Goal: Task Accomplishment & Management: Use online tool/utility

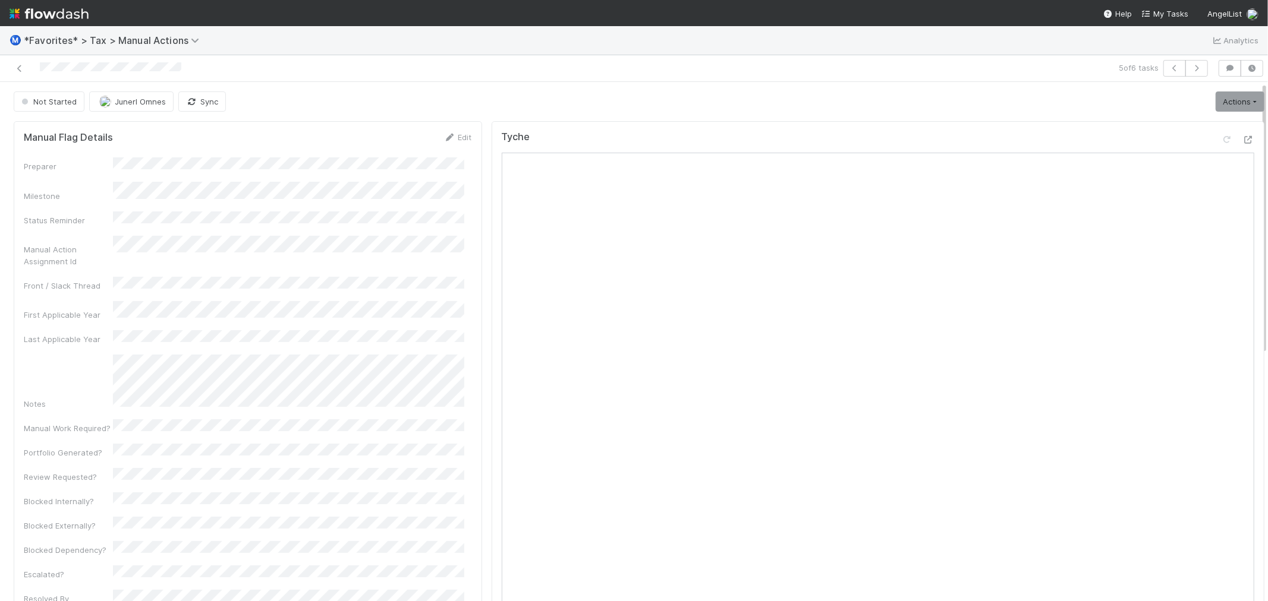
click at [464, 108] on div "Not Started Junerl Omnes Sync Actions Start Escalate Toggle Carry Forward Block…" at bounding box center [639, 102] width 1251 height 20
click at [1215, 99] on link "Actions" at bounding box center [1239, 102] width 49 height 20
click at [1198, 125] on button "Start" at bounding box center [1211, 126] width 110 height 17
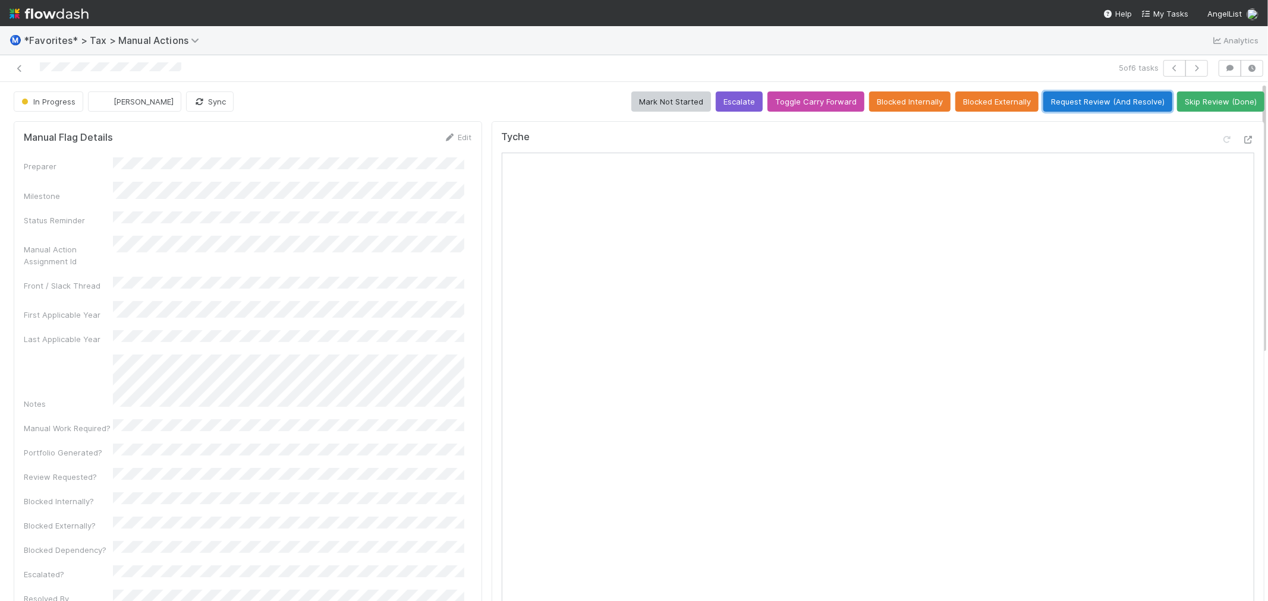
drag, startPoint x: 1065, startPoint y: 107, endPoint x: 1018, endPoint y: 86, distance: 51.6
click at [1064, 107] on button "Request Review (And Resolve)" at bounding box center [1107, 102] width 129 height 20
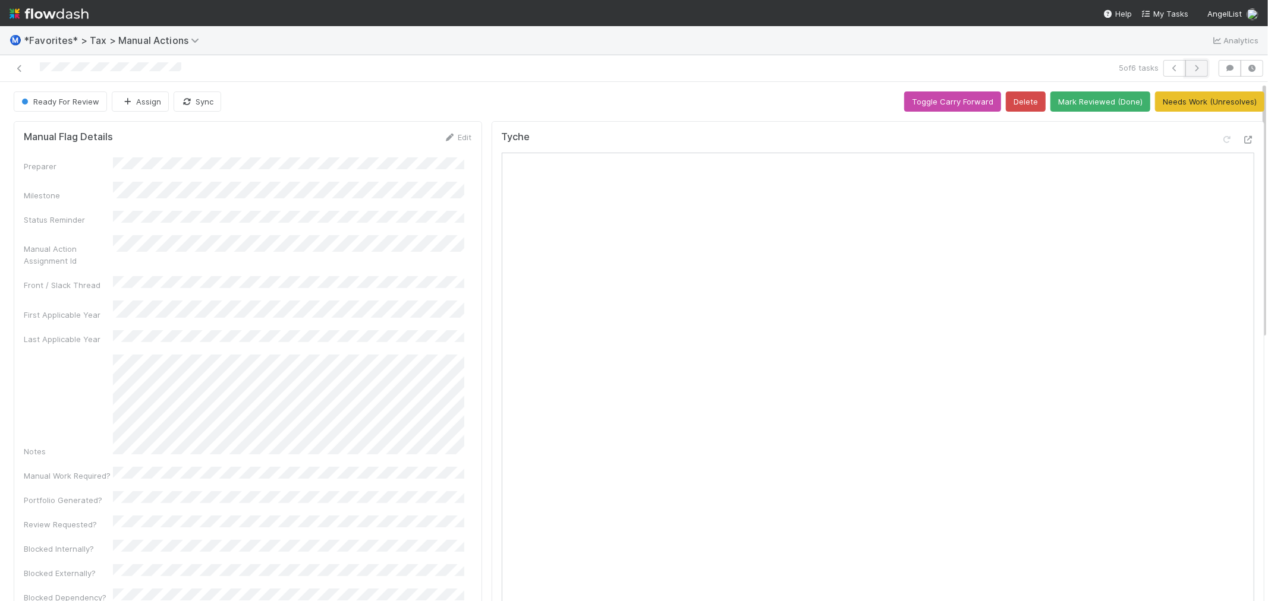
click at [1185, 74] on button "button" at bounding box center [1196, 68] width 23 height 17
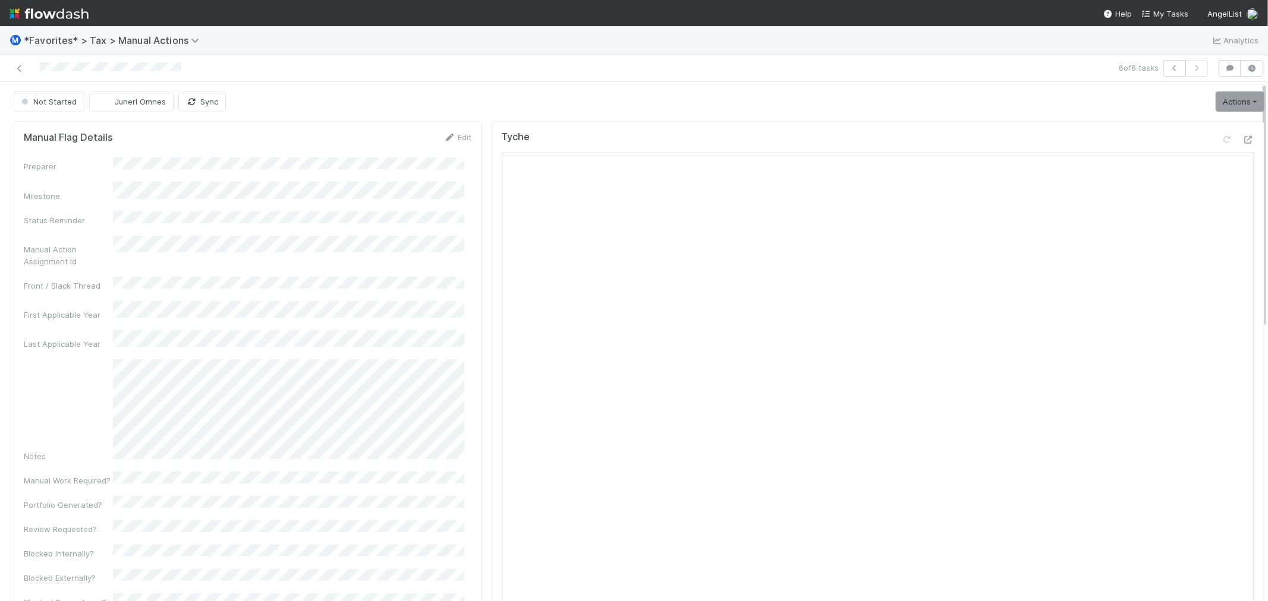
click at [902, 69] on div "6 of 6 tasks" at bounding box center [912, 68] width 602 height 17
click at [1233, 96] on link "Actions" at bounding box center [1239, 102] width 49 height 20
click at [1160, 128] on button "Start" at bounding box center [1211, 126] width 110 height 17
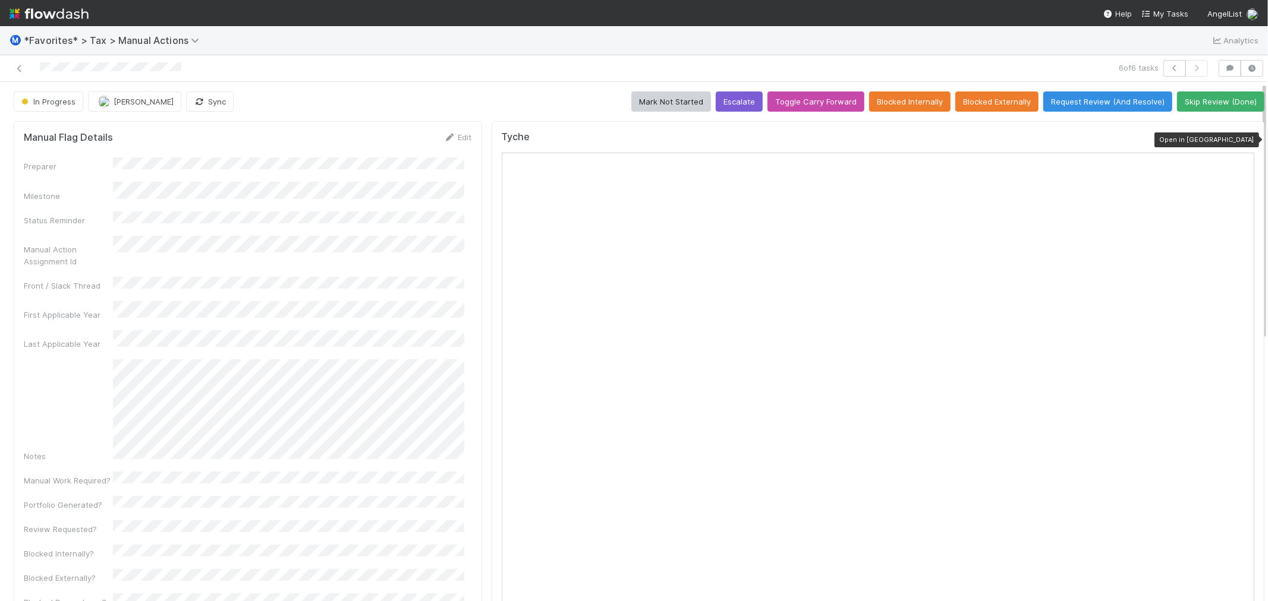
click at [1242, 144] on icon at bounding box center [1248, 140] width 12 height 8
click at [1242, 138] on icon at bounding box center [1248, 140] width 12 height 8
click at [1086, 106] on button "Request Review (And Resolve)" at bounding box center [1107, 102] width 129 height 20
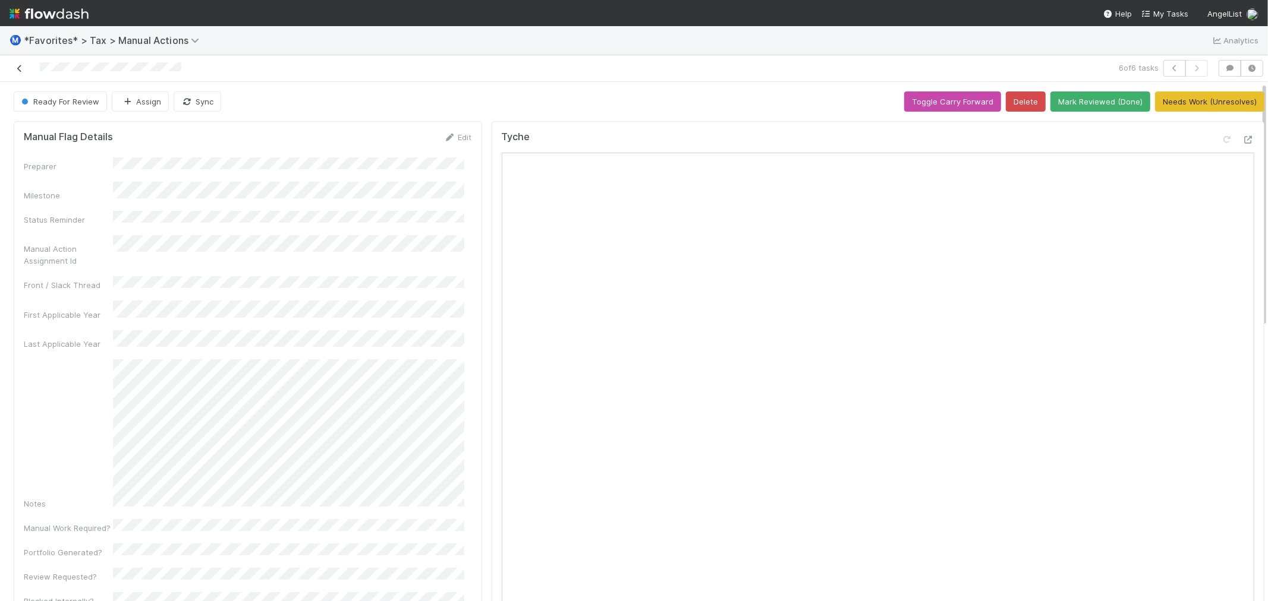
click at [16, 70] on icon at bounding box center [20, 69] width 12 height 8
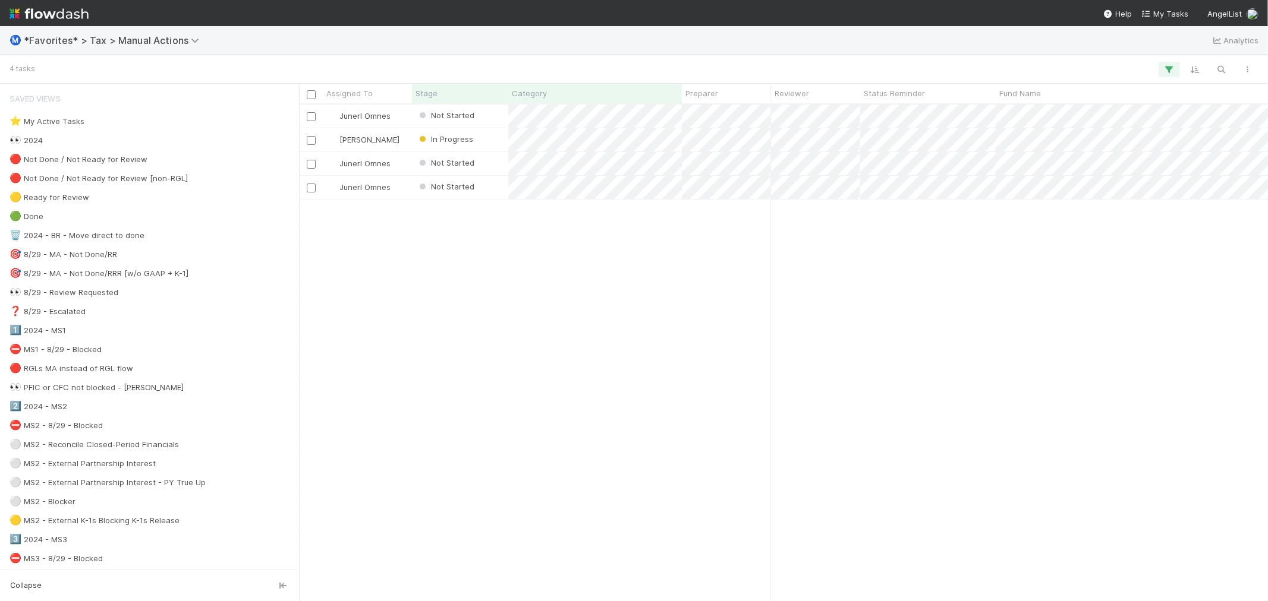
scroll to position [486, 959]
click at [453, 316] on div "Junerl Omnes Not Started [DATE] 3:44:44 AM [DATE] 12:38:54 PM 0 [PERSON_NAME] I…" at bounding box center [783, 353] width 969 height 496
click at [483, 376] on div "Junerl Omnes Not Started [DATE] 3:44:44 AM [DATE] 12:38:54 PM 0 [PERSON_NAME] I…" at bounding box center [783, 353] width 969 height 496
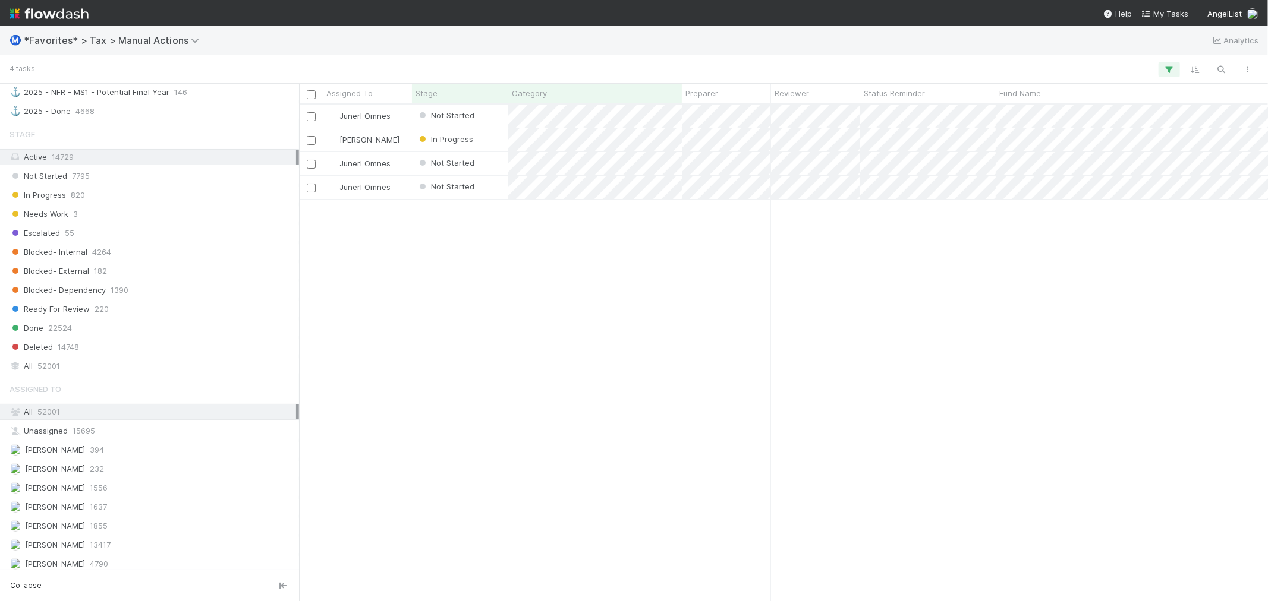
scroll to position [1225, 0]
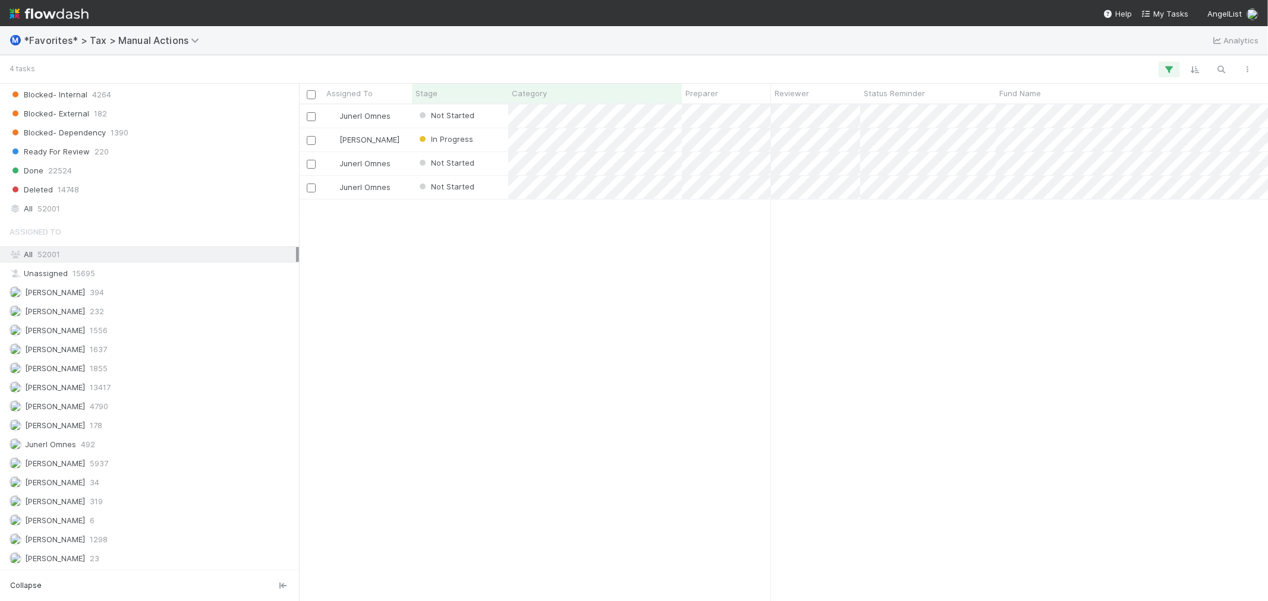
click at [536, 330] on div "Junerl Omnes Not Started [DATE] 3:44:44 AM [DATE] 12:38:54 PM 0 [PERSON_NAME] I…" at bounding box center [783, 353] width 969 height 496
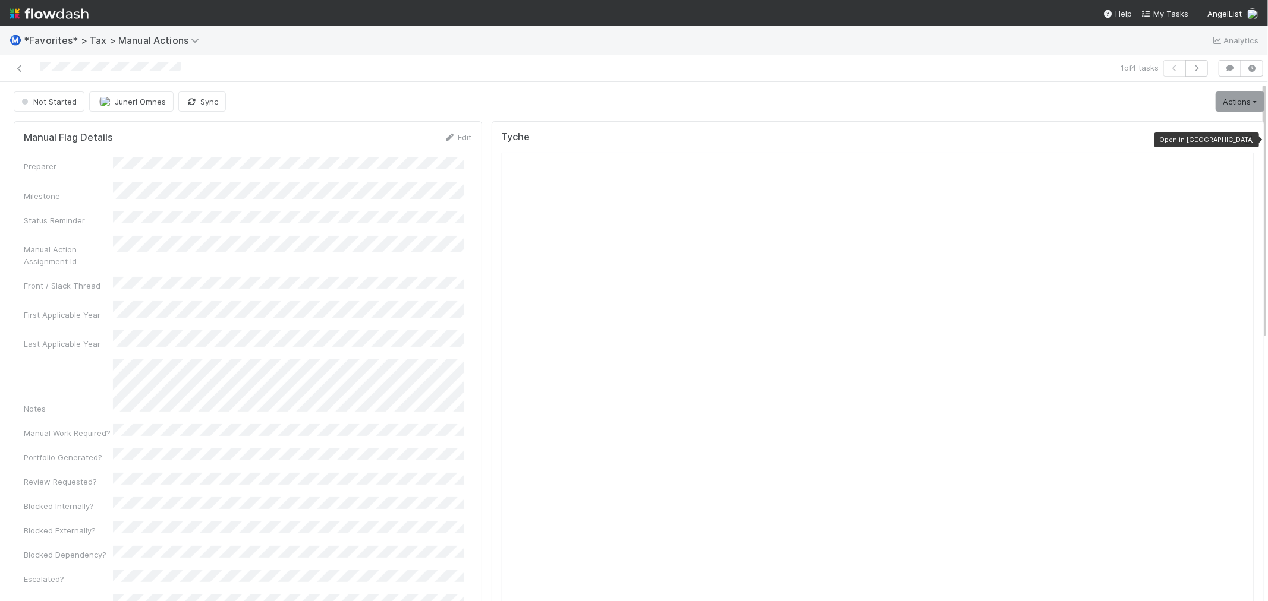
click at [1242, 141] on icon at bounding box center [1248, 140] width 12 height 8
click at [678, 98] on div "Not Started Junerl Omnes Sync Actions Start Escalate Toggle Carry Forward Block…" at bounding box center [639, 102] width 1251 height 20
